Goal: Task Accomplishment & Management: Use online tool/utility

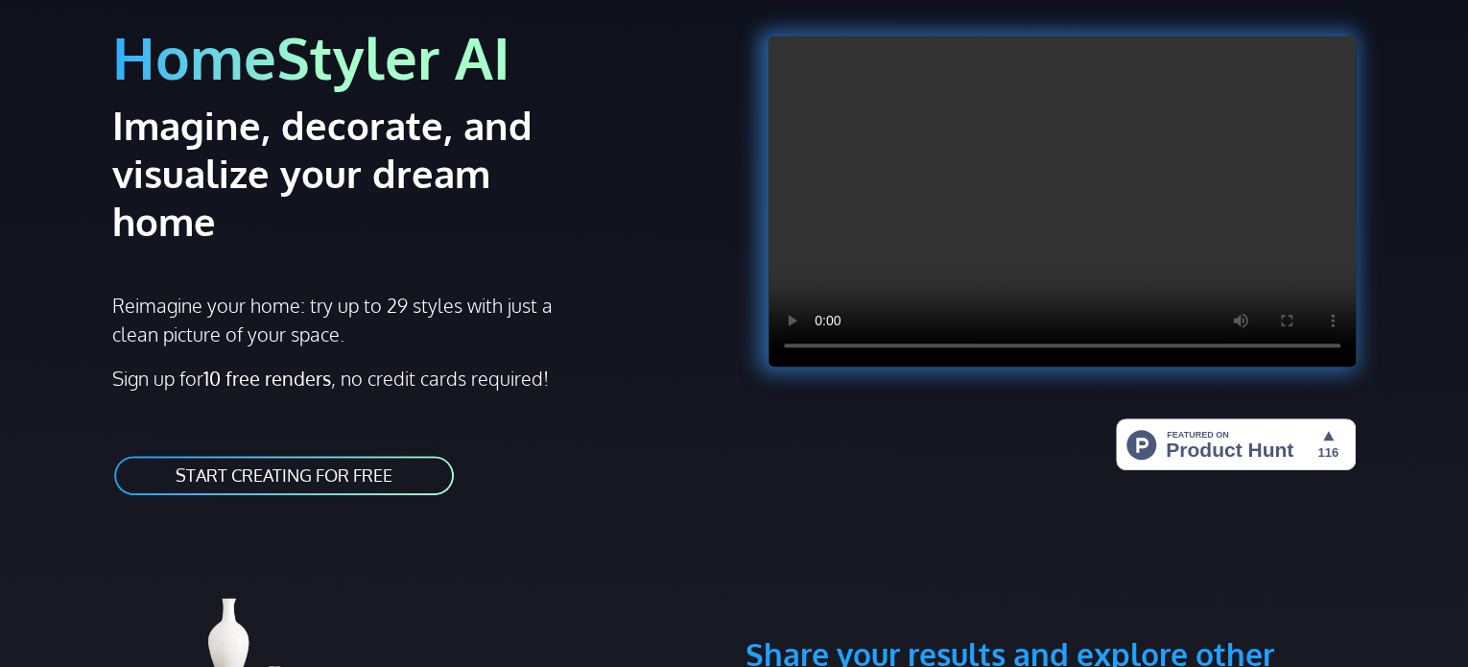
scroll to position [192, 0]
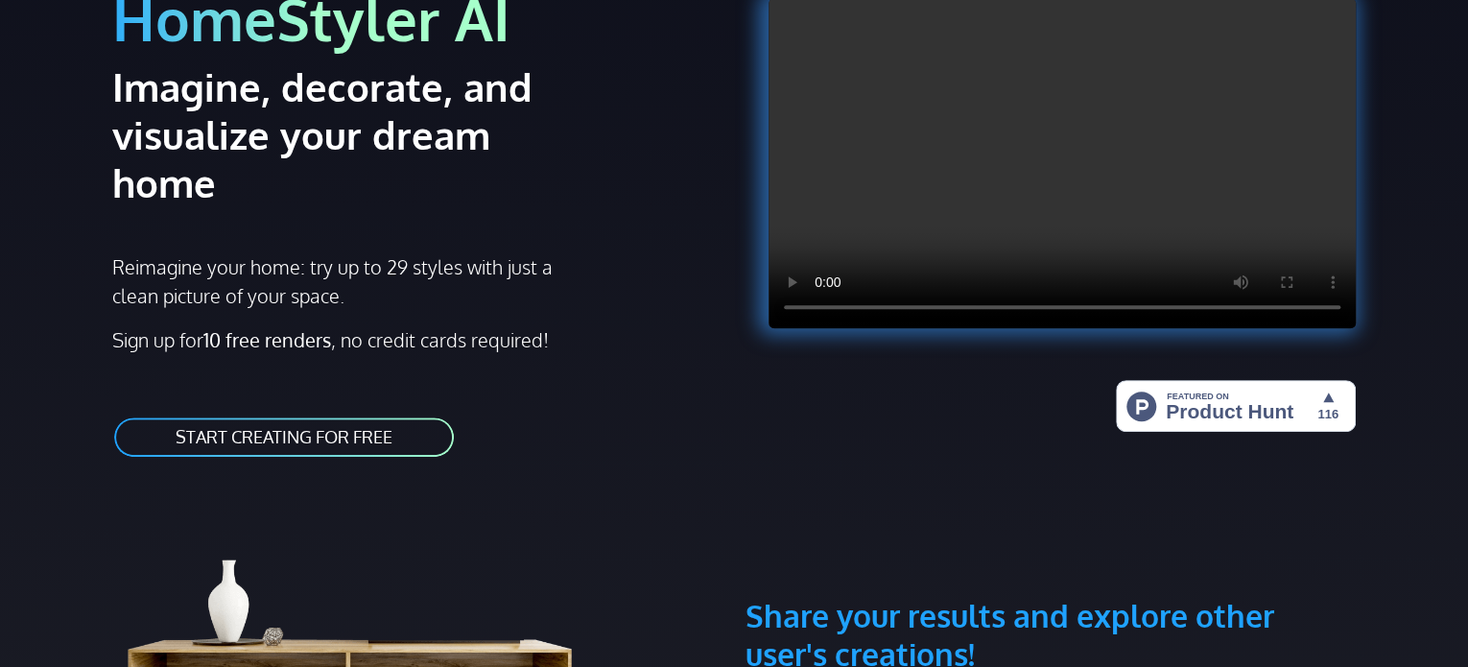
click at [322, 415] on link "START CREATING FOR FREE" at bounding box center [283, 436] width 343 height 43
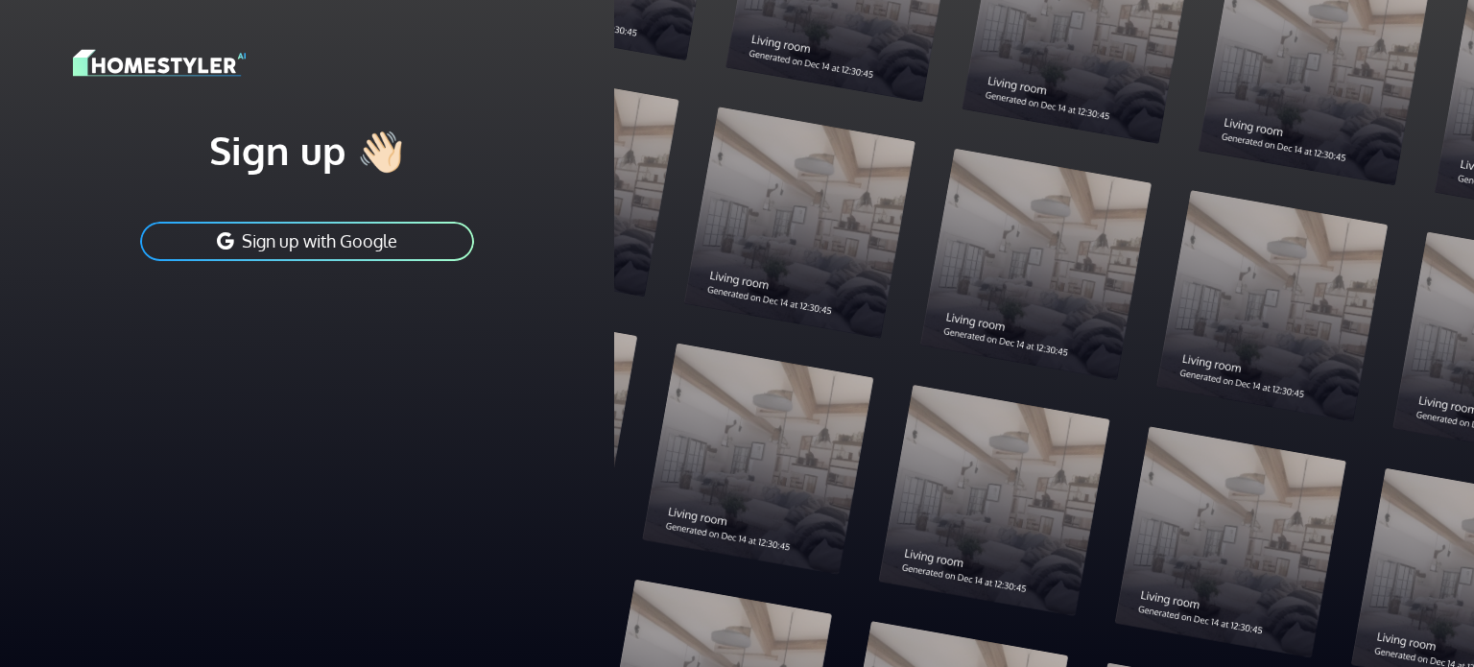
click at [345, 252] on button "Sign up with Google" at bounding box center [307, 241] width 338 height 43
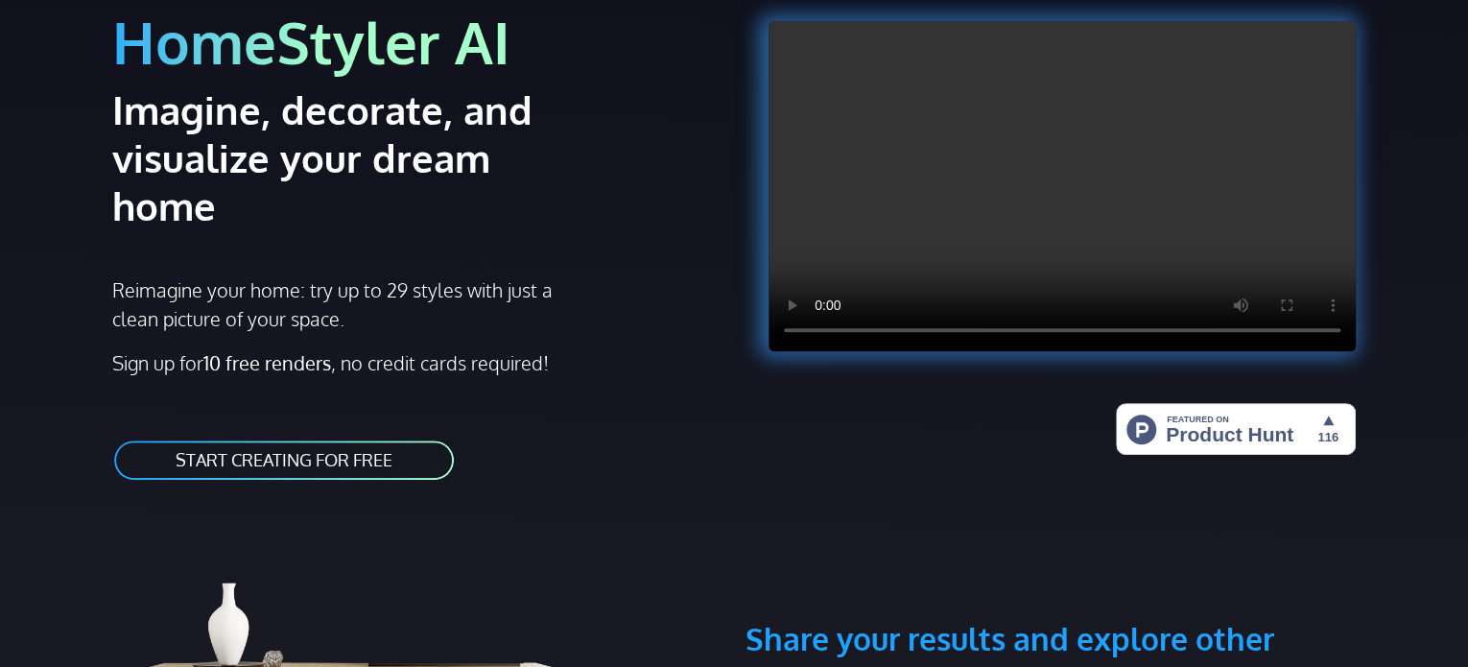
scroll to position [192, 0]
